Goal: Task Accomplishment & Management: Use online tool/utility

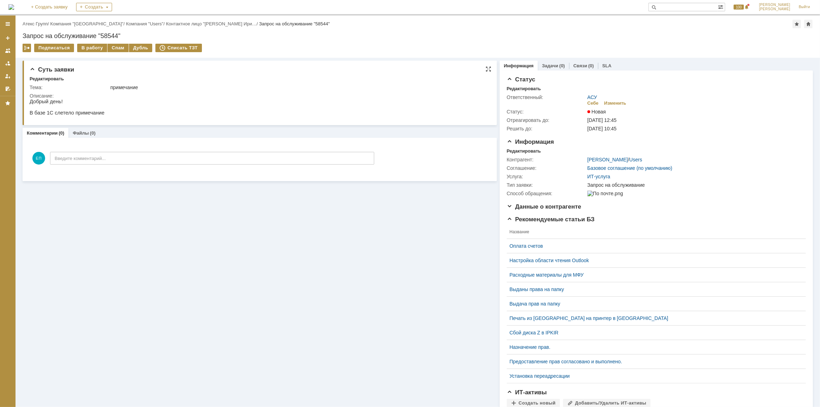
click at [267, 97] on div "Описание:" at bounding box center [258, 96] width 457 height 6
click at [93, 50] on div "В работу" at bounding box center [92, 48] width 30 height 8
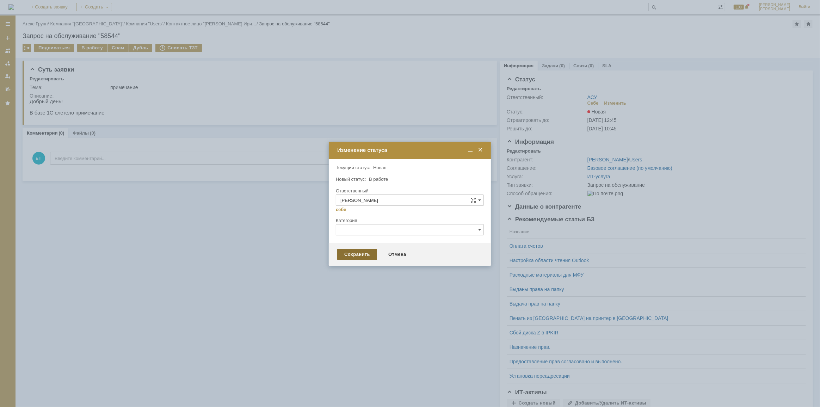
click at [352, 256] on div "Сохранить" at bounding box center [357, 254] width 40 height 11
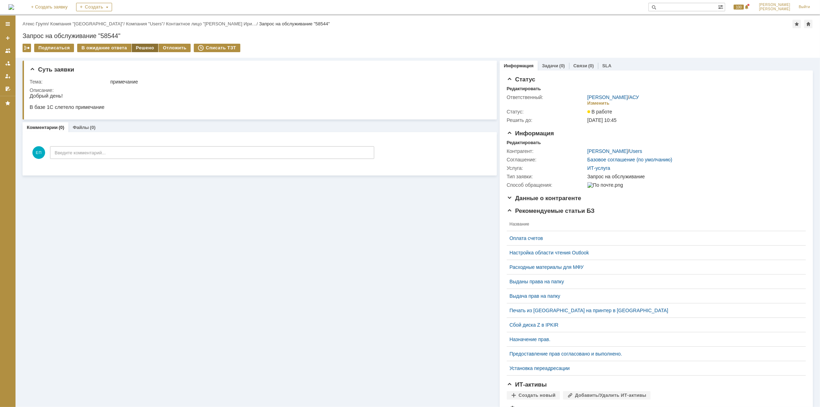
click at [136, 47] on div "Решено" at bounding box center [145, 48] width 27 height 8
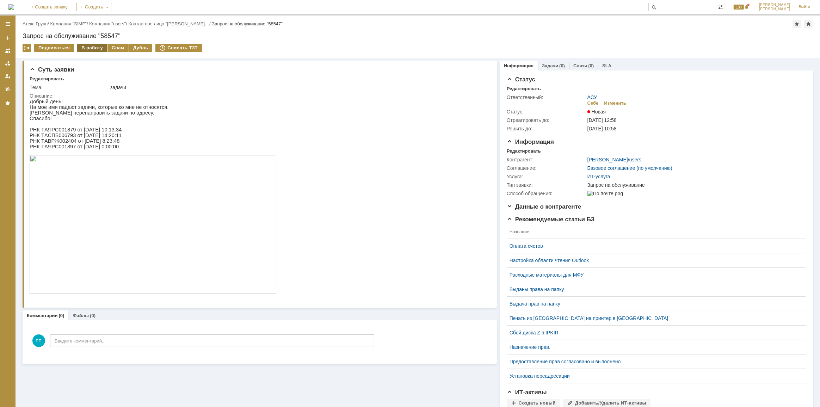
click at [87, 49] on div "В работу" at bounding box center [92, 48] width 30 height 8
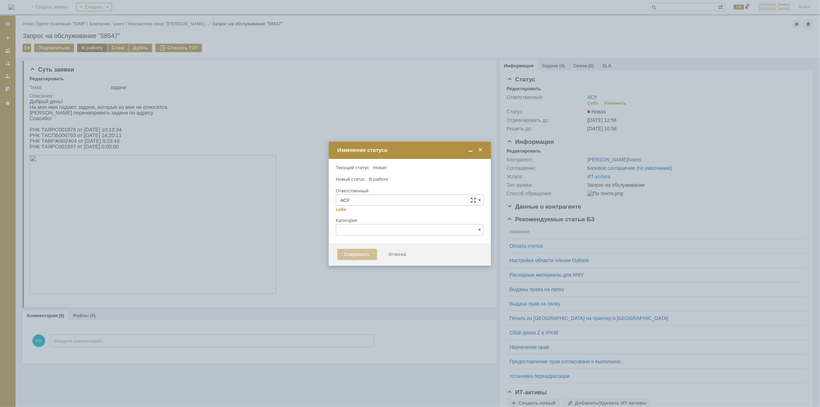
type input "[PERSON_NAME]"
click at [361, 255] on div "Сохранить" at bounding box center [357, 254] width 40 height 11
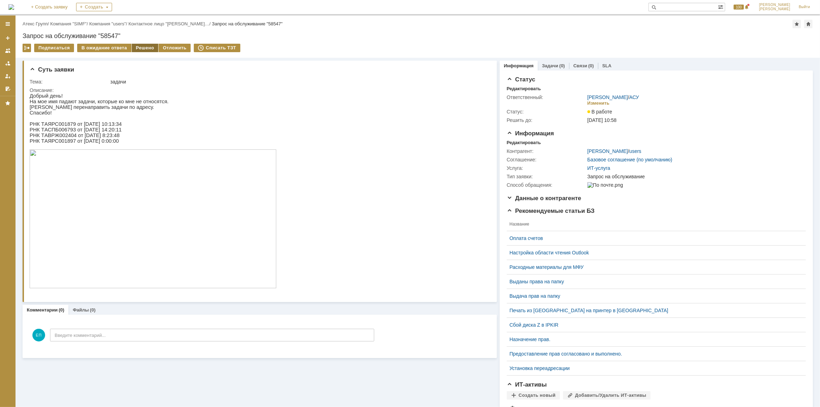
click at [136, 50] on div "Решено" at bounding box center [145, 48] width 27 height 8
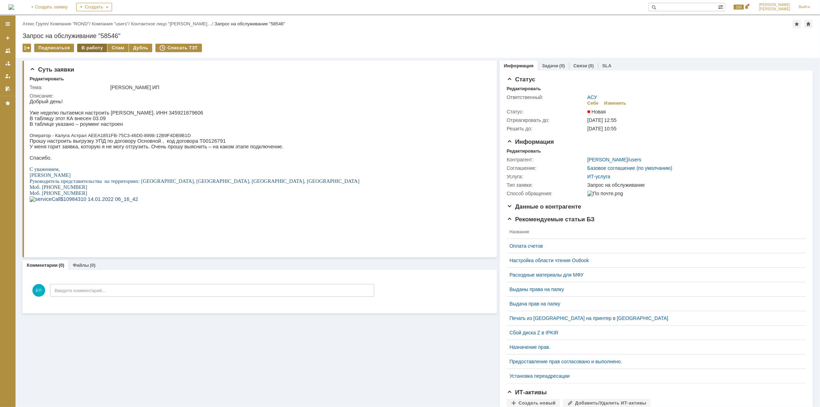
click at [87, 48] on div "В работу" at bounding box center [92, 48] width 30 height 8
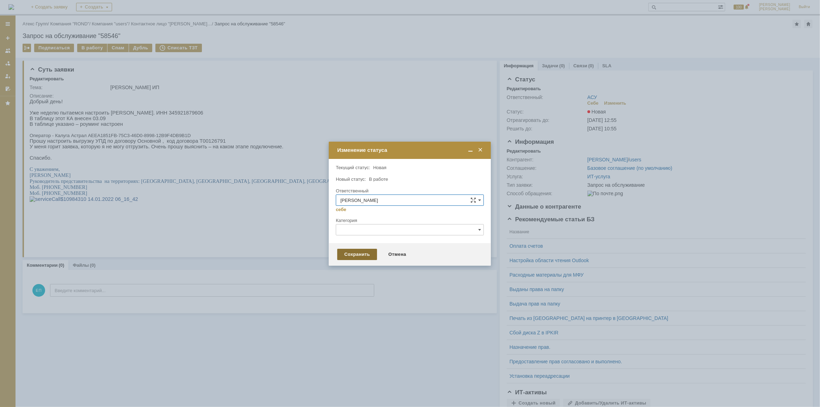
click at [357, 254] on div "Сохранить" at bounding box center [357, 254] width 40 height 11
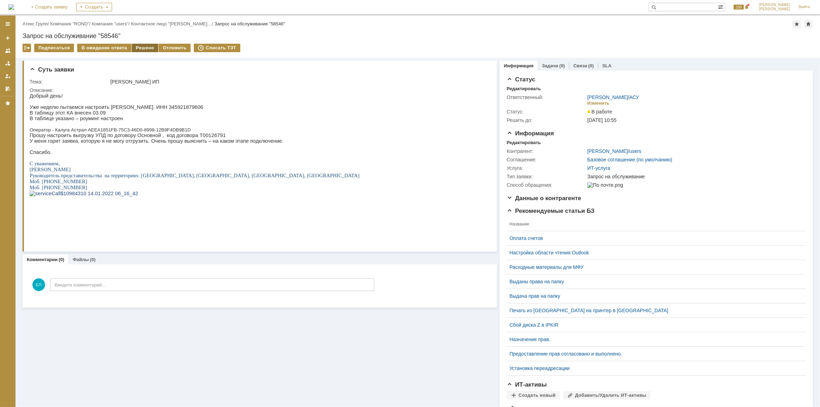
click at [136, 45] on div "Решено" at bounding box center [145, 48] width 27 height 8
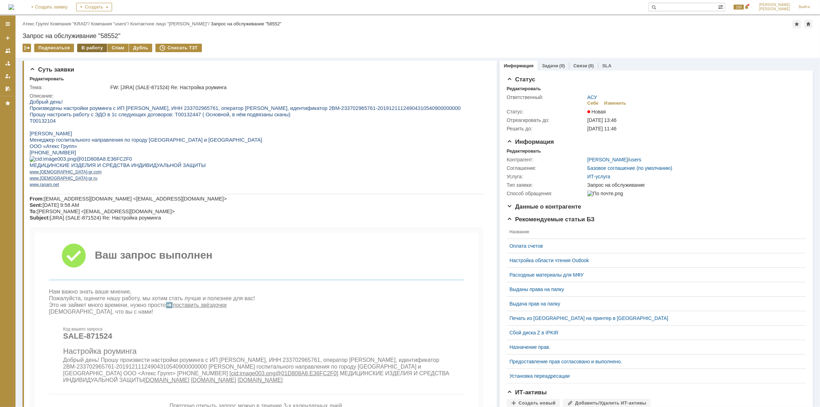
click at [85, 49] on div "В работу" at bounding box center [92, 48] width 30 height 8
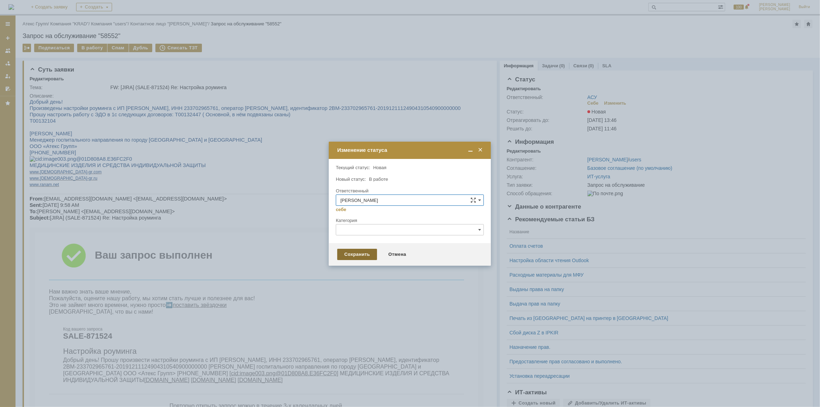
click at [357, 257] on div "Сохранить" at bounding box center [357, 254] width 40 height 11
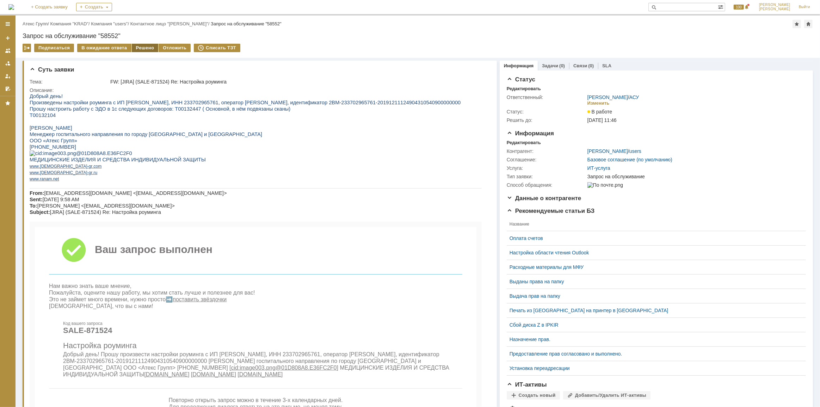
click at [148, 46] on div "Решено" at bounding box center [145, 48] width 27 height 8
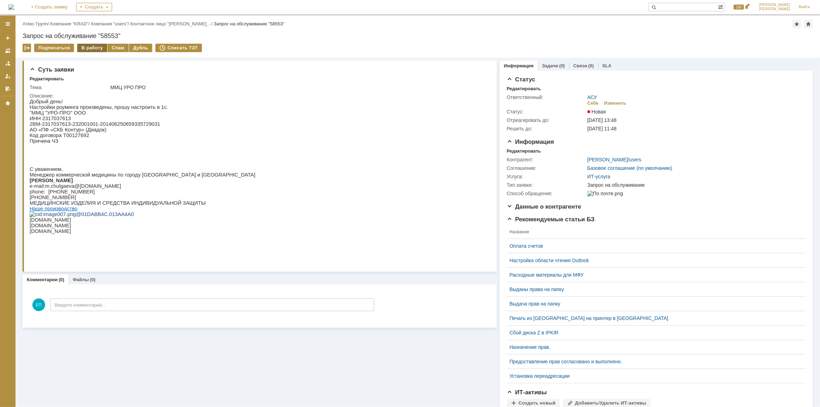
click at [95, 45] on div "В работу" at bounding box center [92, 48] width 30 height 8
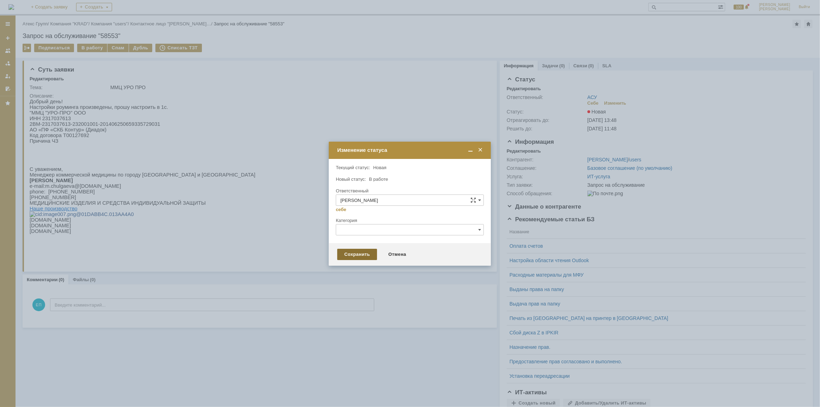
click at [337, 252] on div "Сохранить" at bounding box center [357, 254] width 40 height 11
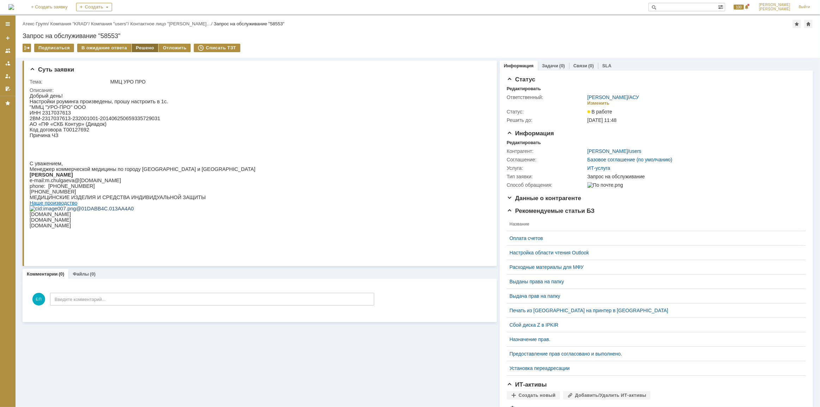
click at [145, 49] on div "Решено" at bounding box center [145, 48] width 27 height 8
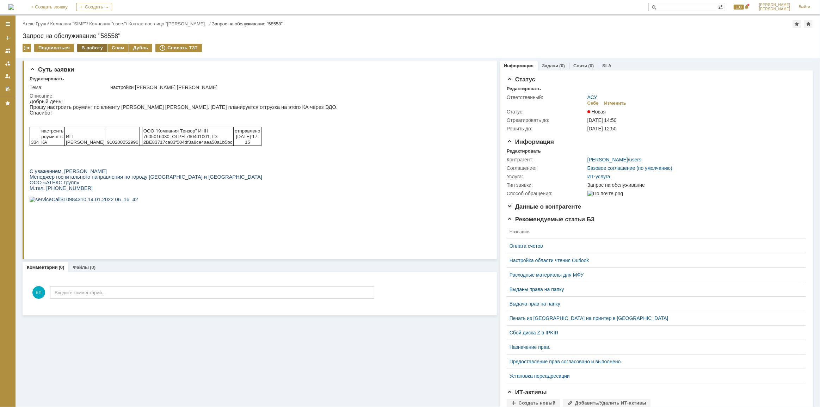
click at [92, 46] on div "В работу" at bounding box center [92, 48] width 30 height 8
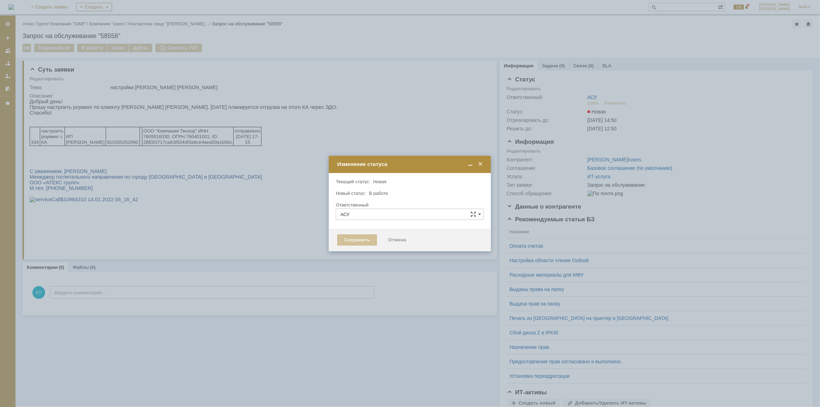
type input "[PERSON_NAME]"
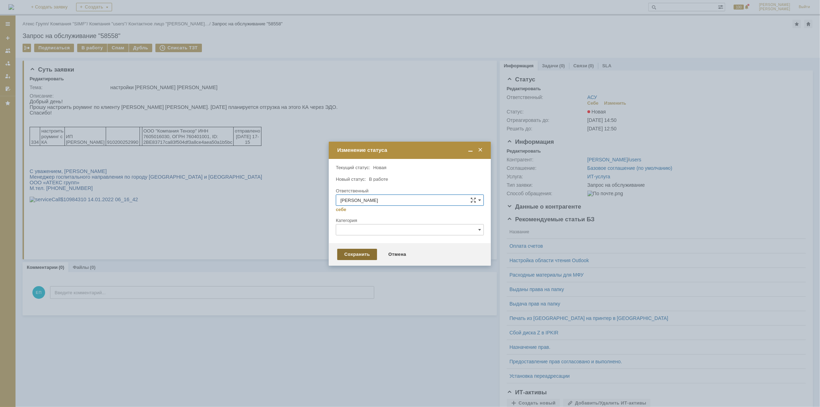
click at [352, 258] on div "Сохранить" at bounding box center [357, 254] width 40 height 11
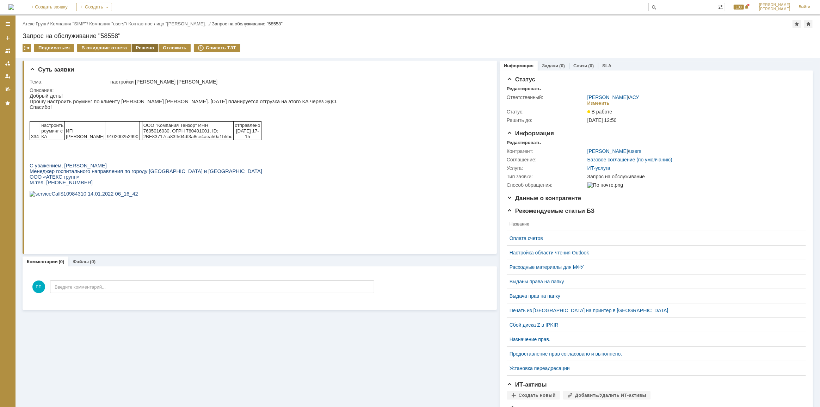
click at [135, 45] on div "Решено" at bounding box center [145, 48] width 27 height 8
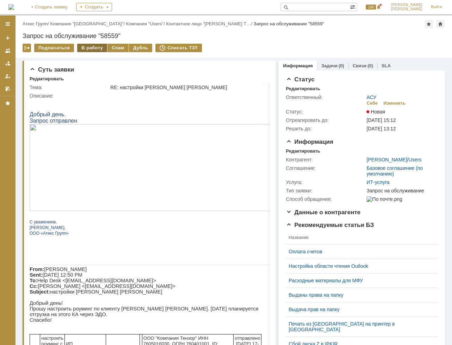
click at [85, 46] on div "В работу" at bounding box center [92, 48] width 30 height 8
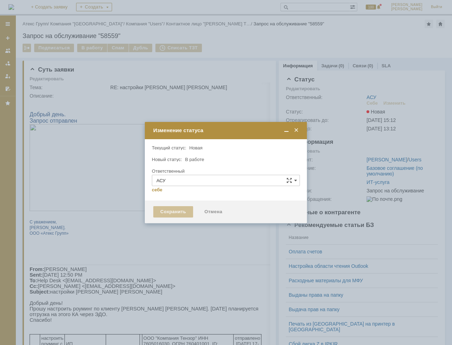
type input "[PERSON_NAME]"
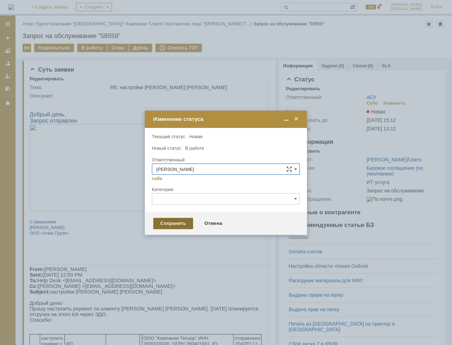
click at [174, 225] on div "Сохранить" at bounding box center [173, 223] width 40 height 11
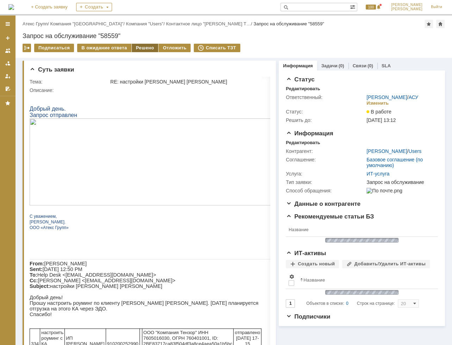
click at [140, 51] on div "Решено" at bounding box center [145, 48] width 27 height 8
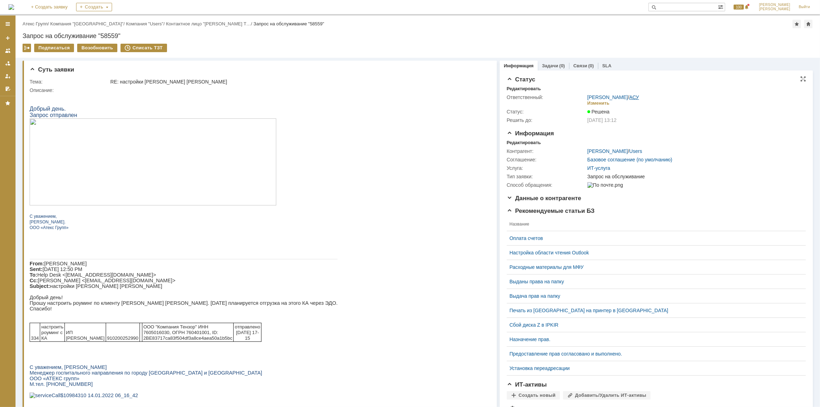
click at [452, 98] on link "АСУ" at bounding box center [634, 97] width 10 height 6
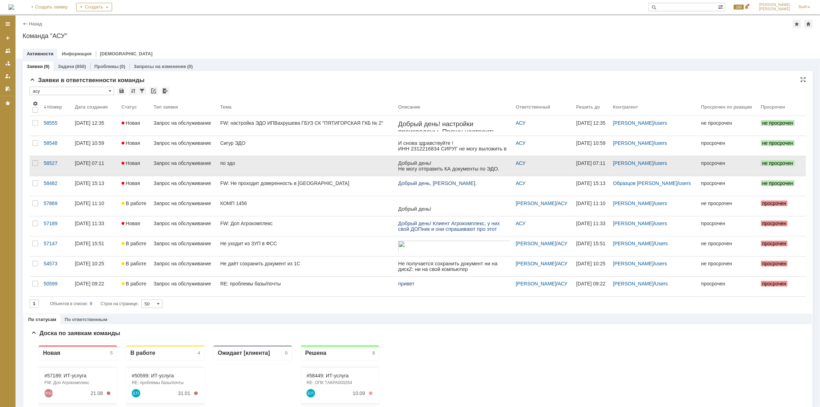
click at [254, 170] on link "по эдо" at bounding box center [306, 166] width 178 height 20
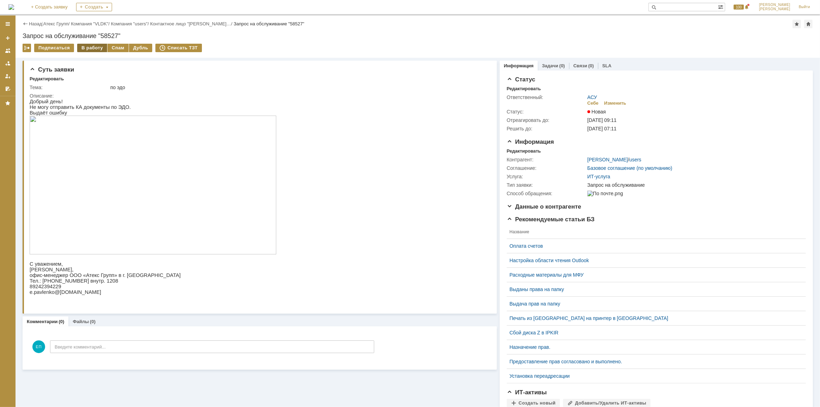
click at [88, 47] on div "В работу" at bounding box center [92, 48] width 30 height 8
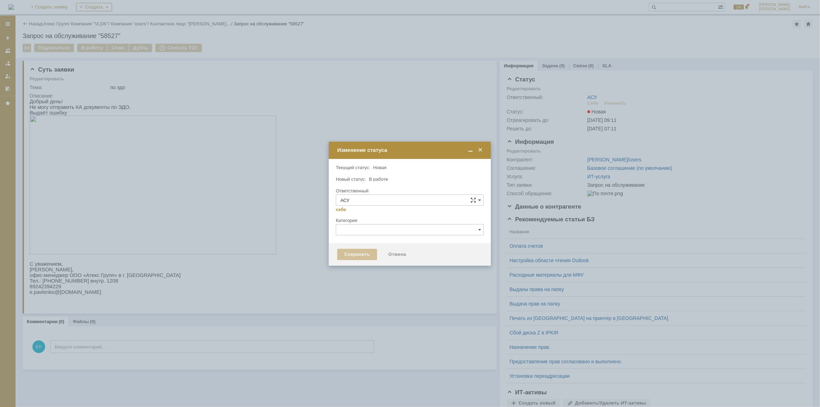
type input "[PERSON_NAME]"
click at [359, 254] on div "Сохранить" at bounding box center [357, 254] width 40 height 11
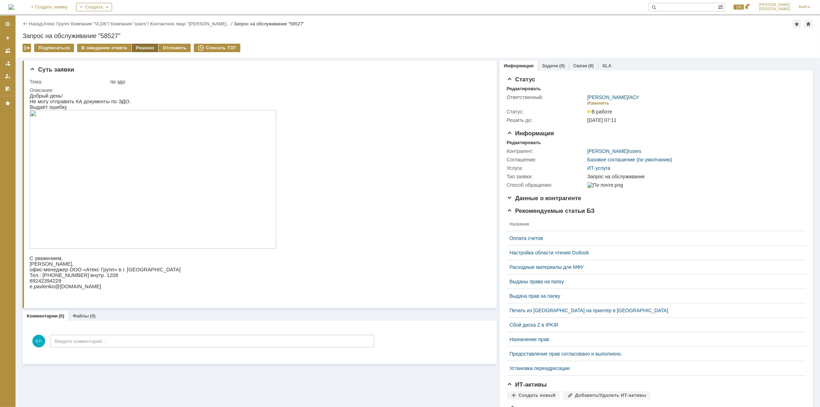
click at [142, 47] on div "Решено" at bounding box center [145, 48] width 27 height 8
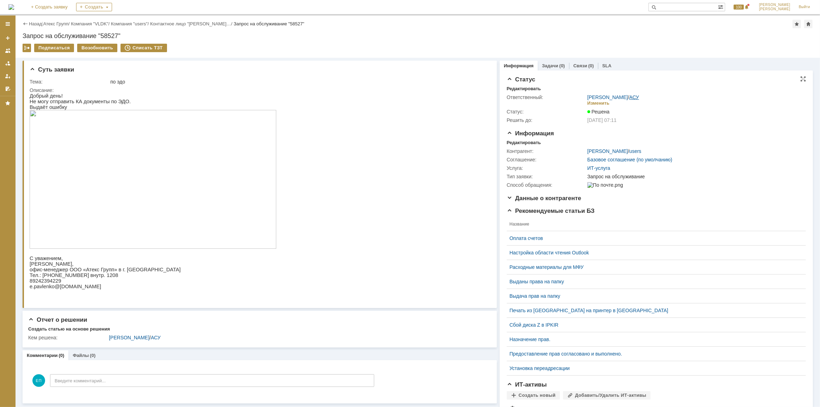
click at [452, 97] on link "АСУ" at bounding box center [634, 97] width 10 height 6
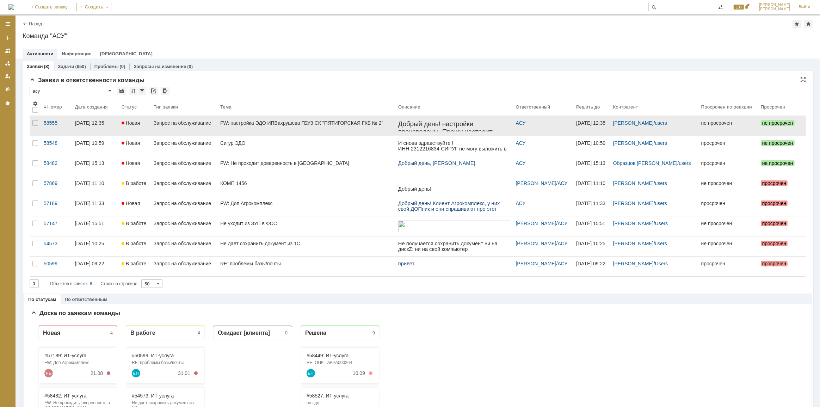
click at [348, 120] on div "FW: настройка ЭДО ИПВахрушева ГБУЗ СК "ПЯТИГОРСКАЯ ГКБ № 2"" at bounding box center [306, 123] width 172 height 6
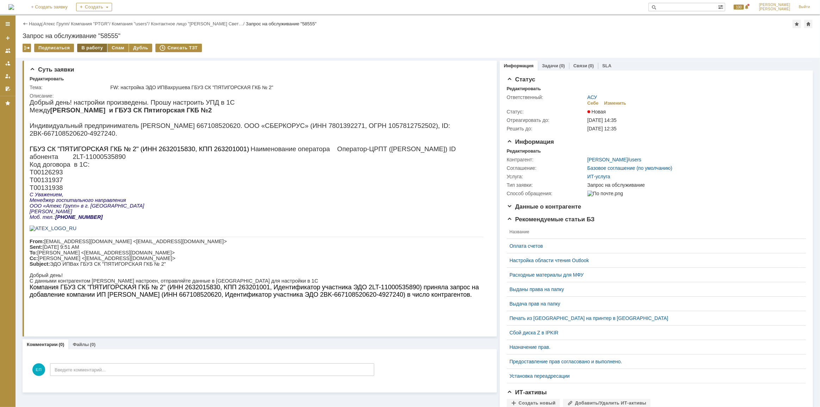
click at [90, 46] on div "В работу" at bounding box center [92, 48] width 30 height 8
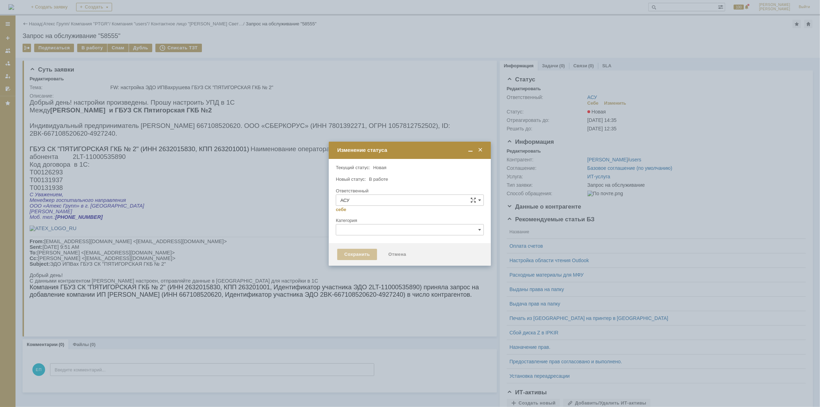
type input "[PERSON_NAME]"
click at [352, 250] on div "Сохранить" at bounding box center [357, 254] width 40 height 11
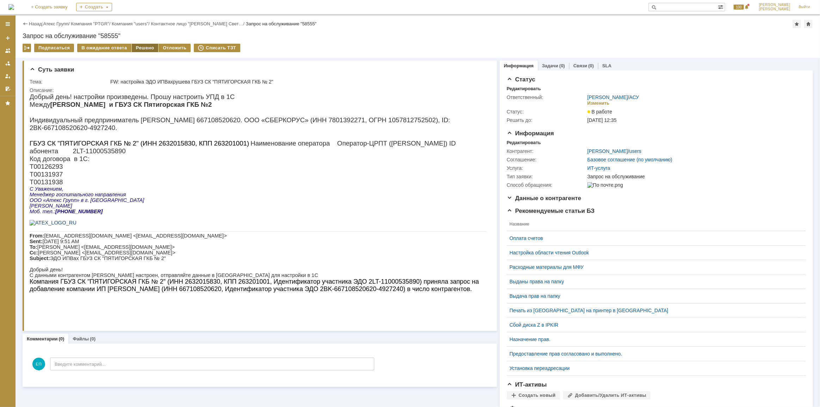
click at [134, 47] on div "Решено" at bounding box center [145, 48] width 27 height 8
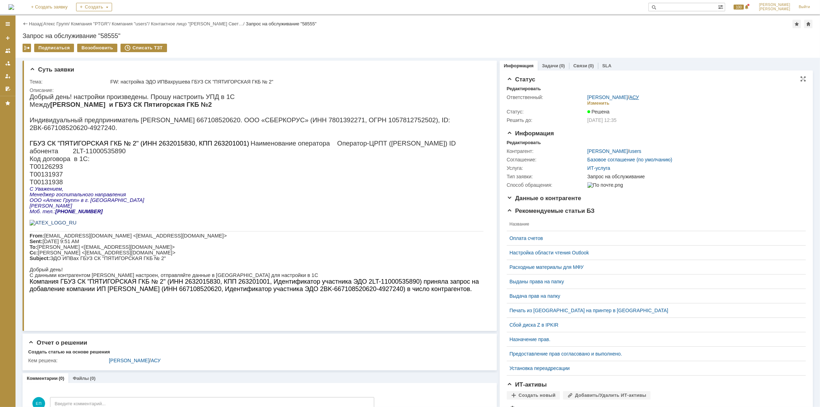
click at [452, 100] on link "АСУ" at bounding box center [634, 97] width 10 height 6
